Goal: Find contact information: Find contact information

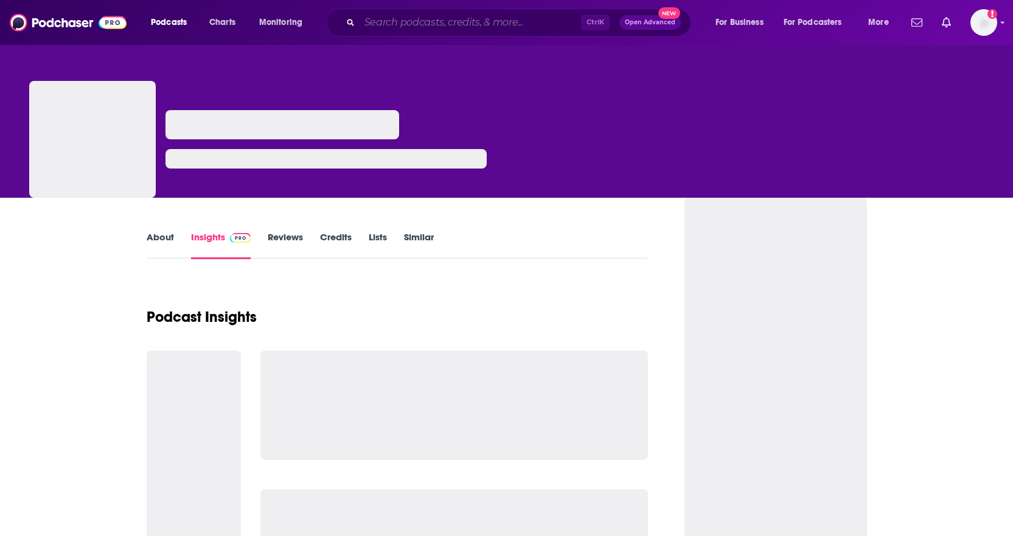
click at [480, 21] on input "Search podcasts, credits, & more..." at bounding box center [470, 22] width 221 height 19
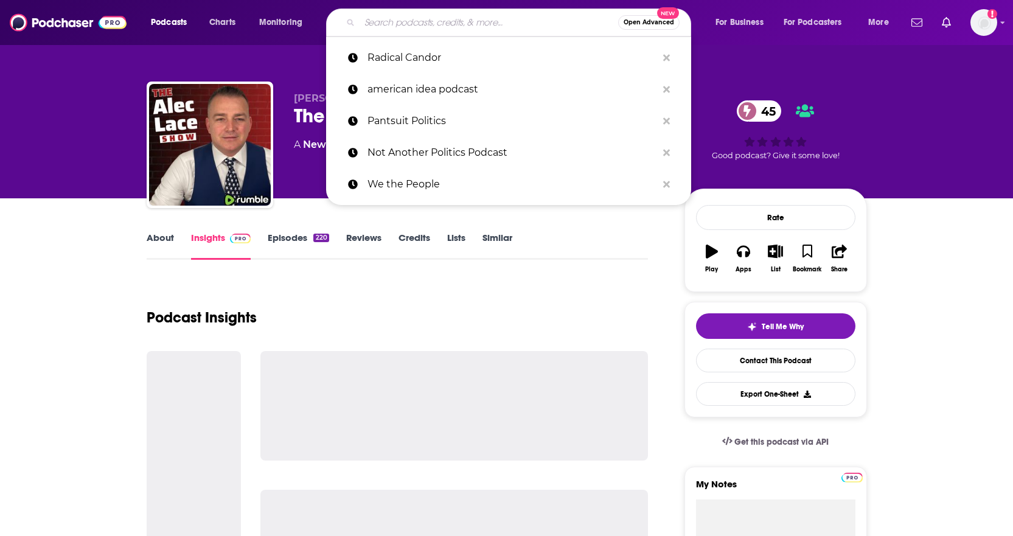
paste input "Know Your Enemy"
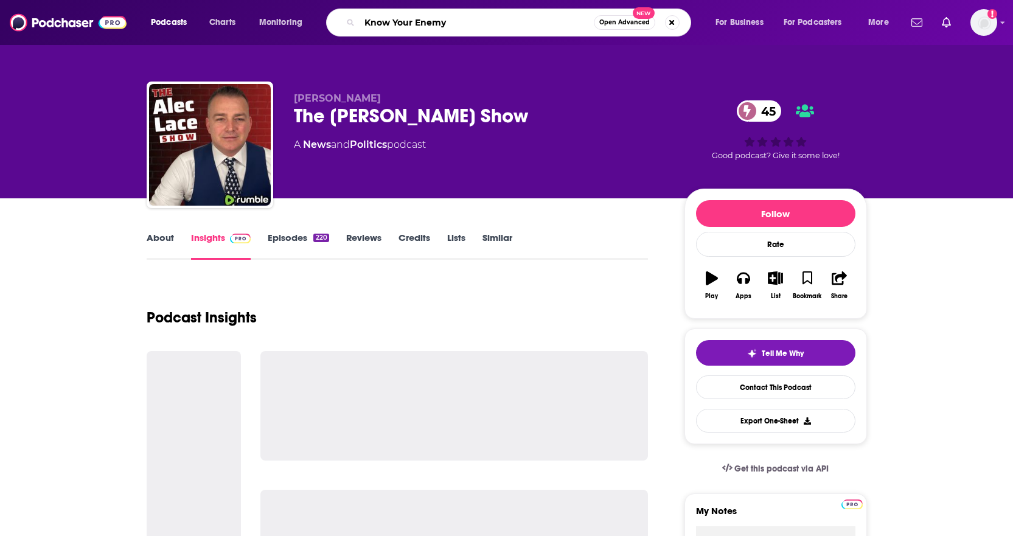
type input "Know Your Enemy"
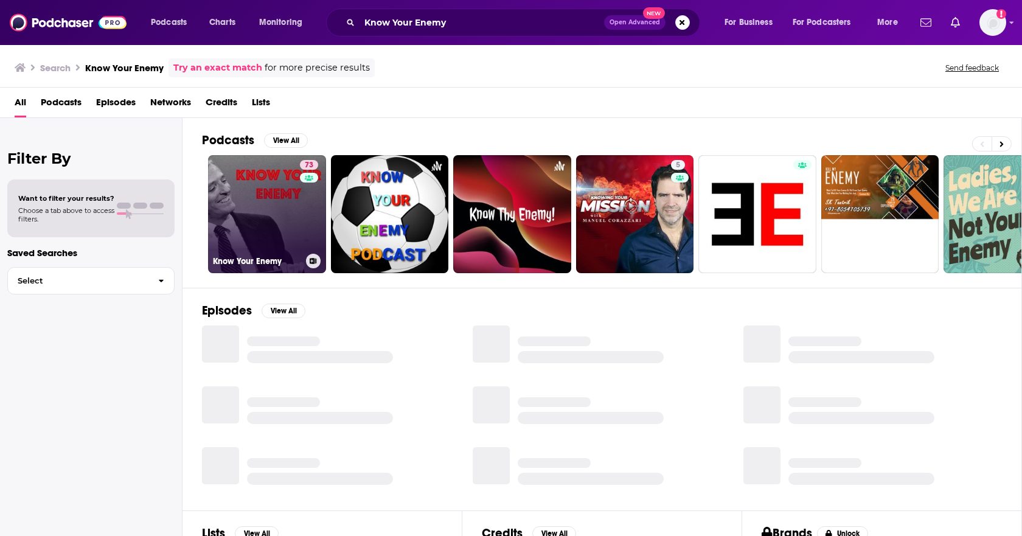
click at [246, 207] on link "73 Know Your Enemy" at bounding box center [267, 214] width 118 height 118
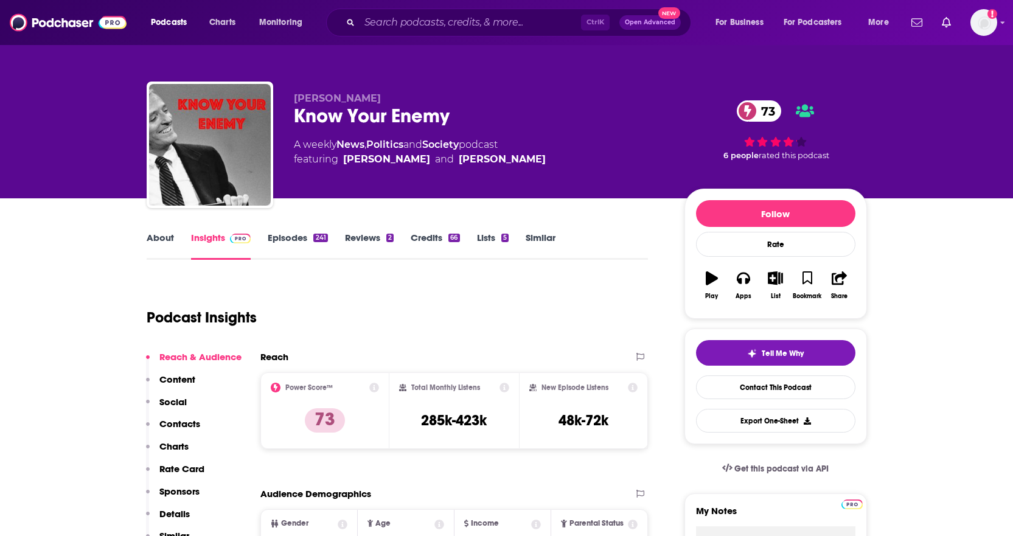
click at [181, 419] on p "Contacts" at bounding box center [179, 424] width 41 height 12
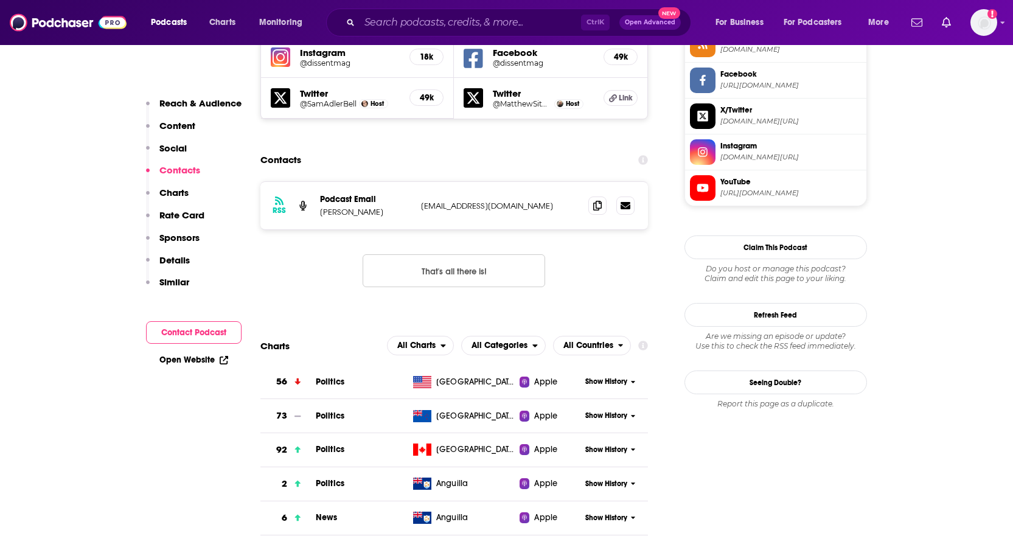
scroll to position [1070, 0]
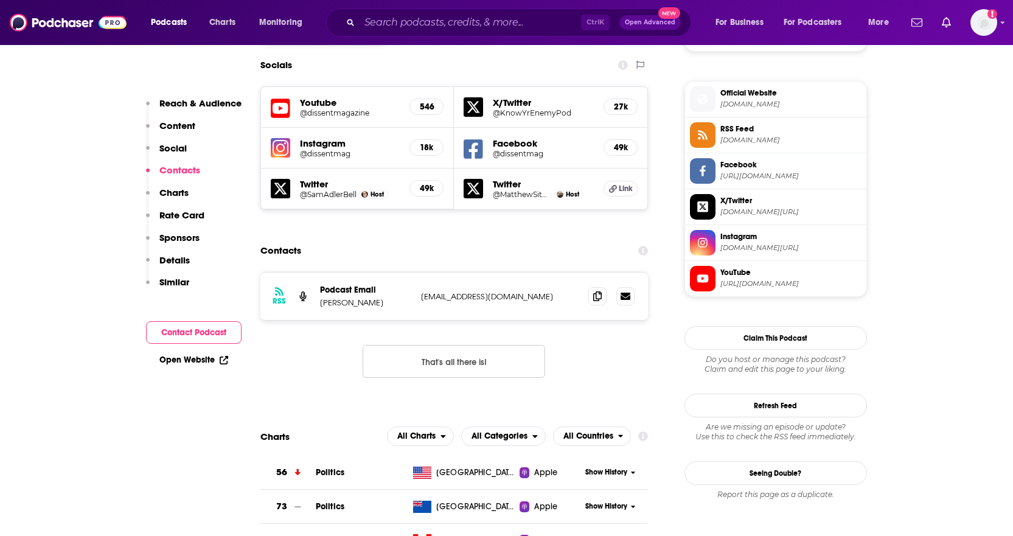
drag, startPoint x: 389, startPoint y: 231, endPoint x: 320, endPoint y: 239, distance: 69.8
click at [320, 273] on div "RSS Podcast Email [PERSON_NAME] [EMAIL_ADDRESS][DOMAIN_NAME] [EMAIL_ADDRESS][DO…" at bounding box center [454, 296] width 388 height 47
copy p "[PERSON_NAME]"
drag, startPoint x: 565, startPoint y: 229, endPoint x: 408, endPoint y: 231, distance: 156.4
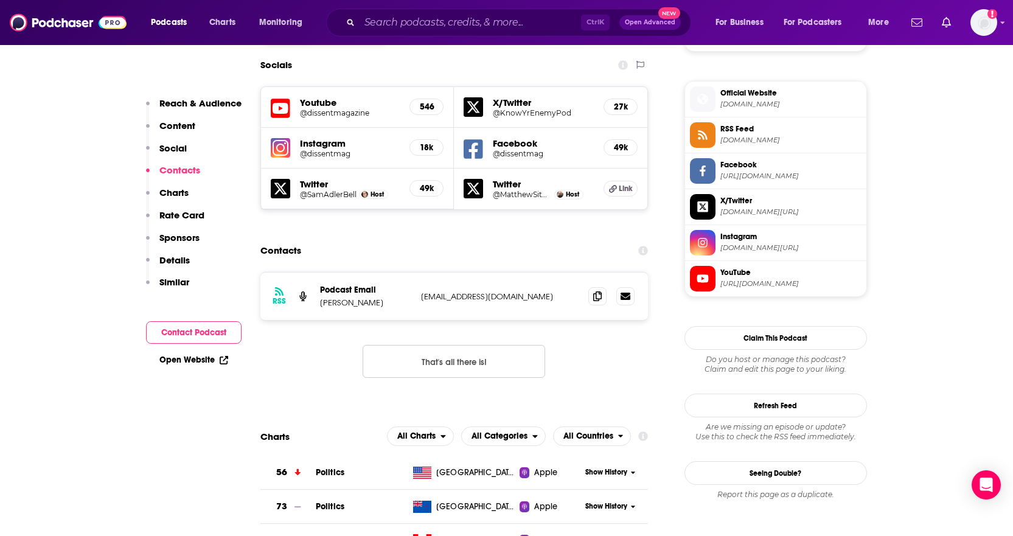
click at [0, 0] on div "Podcast Email [PERSON_NAME] [EMAIL_ADDRESS][DOMAIN_NAME] [EMAIL_ADDRESS][DOMAIN…" at bounding box center [0, 0] width 0 height 0
copy div "[EMAIL_ADDRESS][DOMAIN_NAME]"
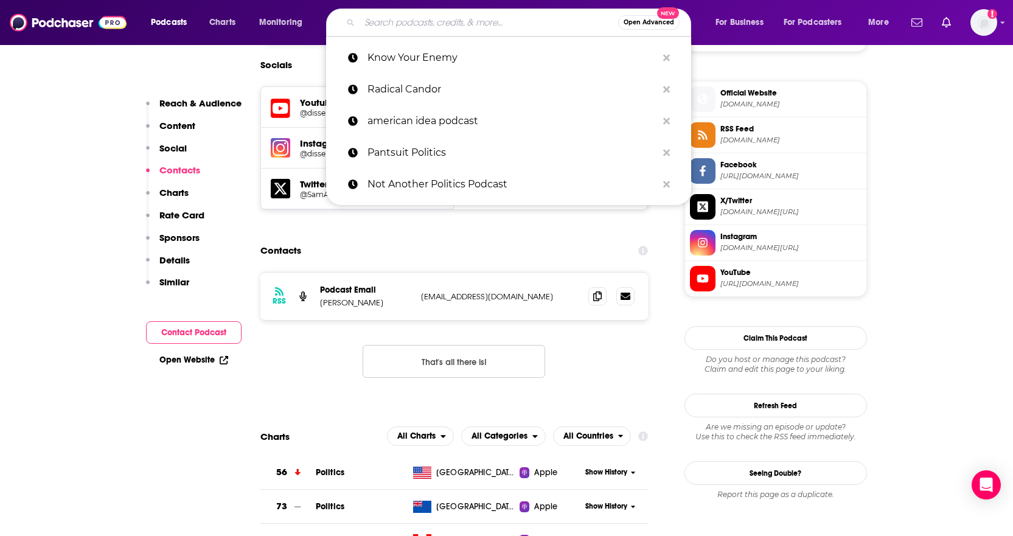
click at [439, 13] on input "Search podcasts, credits, & more..." at bounding box center [489, 22] width 259 height 19
paste input "Giving Done Right"
type input "Giving Done Right"
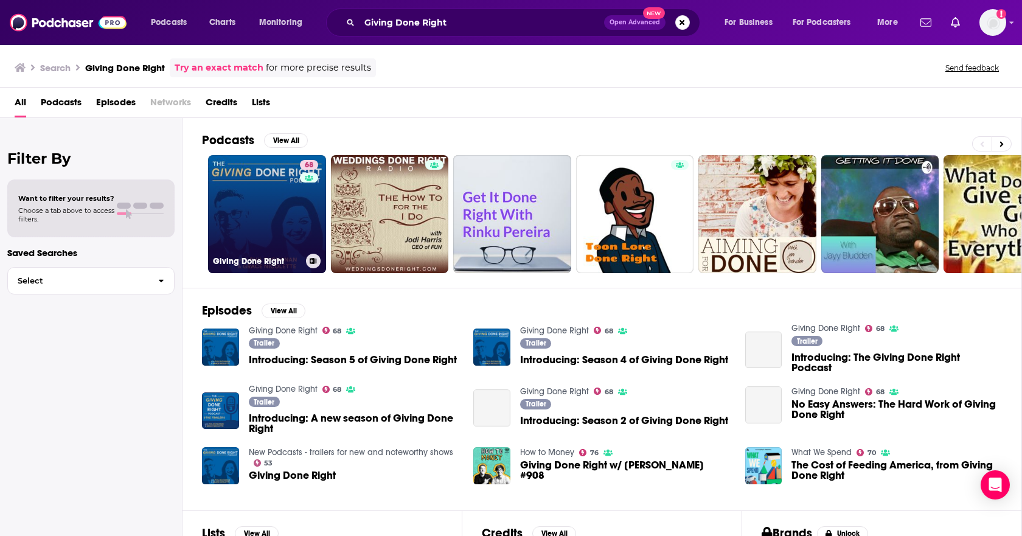
click at [304, 207] on div "68" at bounding box center [310, 207] width 21 height 94
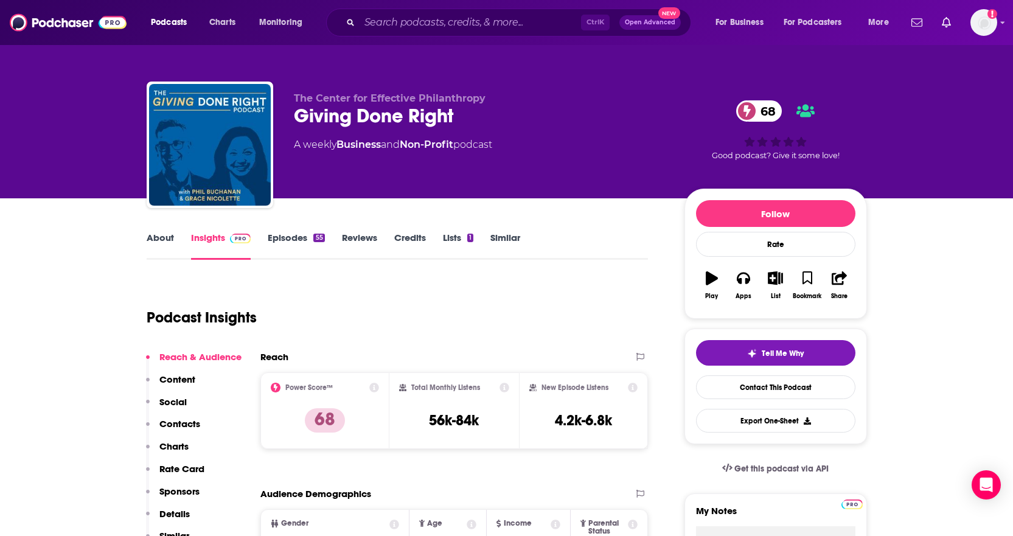
click at [408, 307] on div "Podcast Insights" at bounding box center [393, 310] width 492 height 62
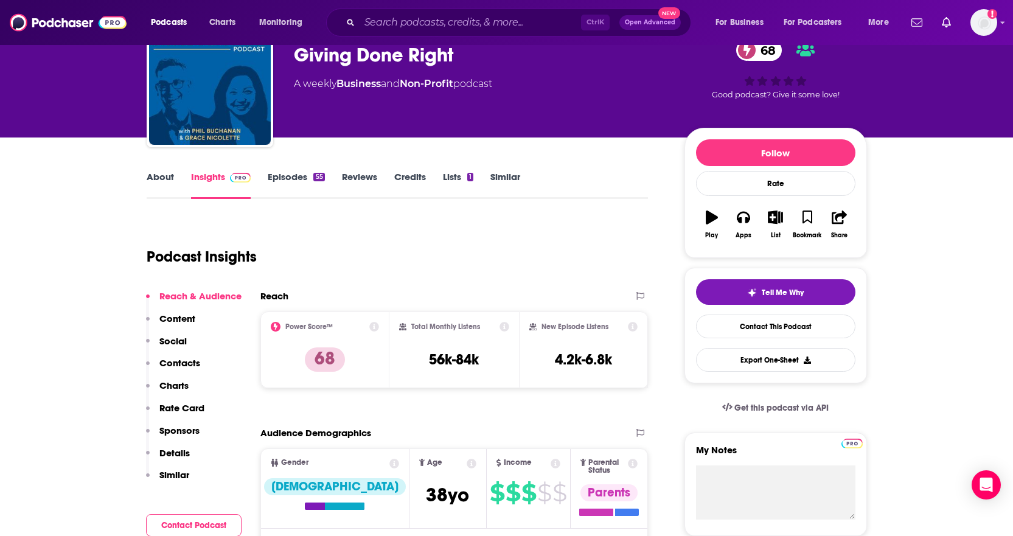
click at [181, 361] on p "Contacts" at bounding box center [179, 363] width 41 height 12
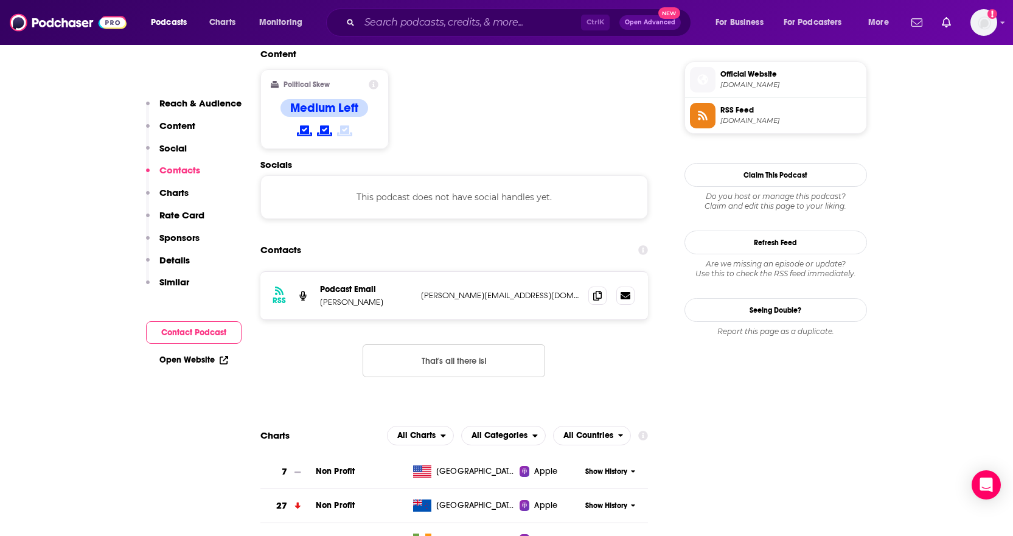
scroll to position [978, 0]
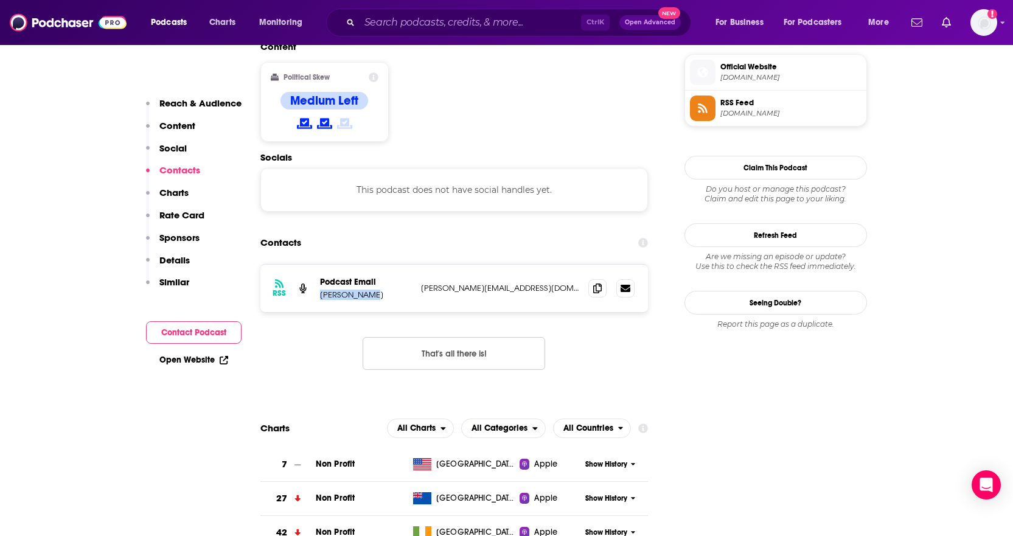
drag, startPoint x: 398, startPoint y: 235, endPoint x: 321, endPoint y: 235, distance: 77.3
click at [321, 290] on p "[PERSON_NAME]" at bounding box center [365, 295] width 91 height 10
drag, startPoint x: 489, startPoint y: 226, endPoint x: 420, endPoint y: 226, distance: 68.1
click at [421, 283] on p "[PERSON_NAME][EMAIL_ADDRESS][DOMAIN_NAME]" at bounding box center [500, 288] width 158 height 10
copy p "[PERSON_NAME][EMAIL_ADDRESS][DOMAIN_NAME]"
